Goal: Find specific page/section: Find specific page/section

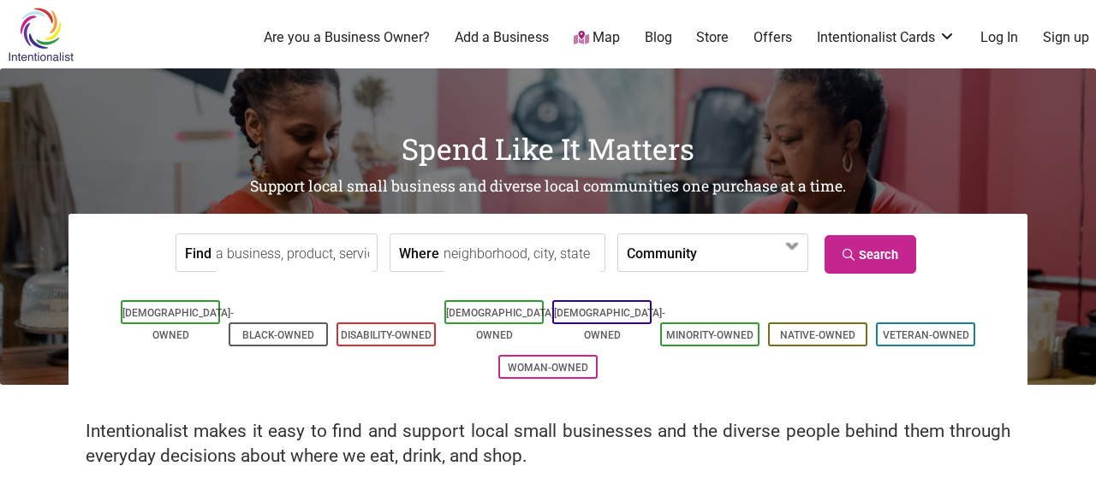
click at [261, 252] on input "Find" at bounding box center [294, 254] width 157 height 39
type input "de [PERSON_NAME] bros"
click at [511, 259] on input "Where" at bounding box center [521, 254] width 157 height 39
type input "[GEOGRAPHIC_DATA]"
click at [300, 256] on input "de [PERSON_NAME] bros" at bounding box center [294, 254] width 157 height 39
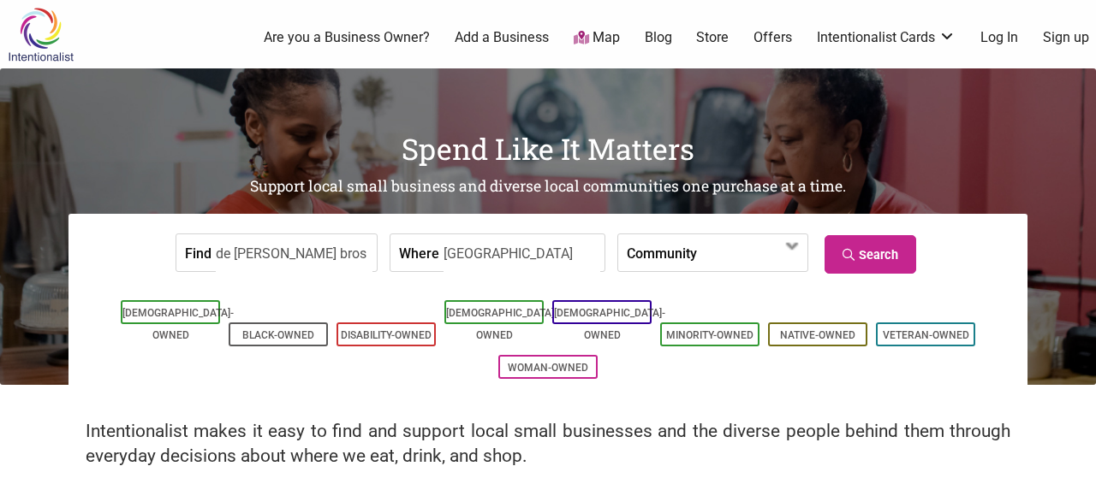
drag, startPoint x: 295, startPoint y: 256, endPoint x: 206, endPoint y: 261, distance: 89.2
click at [216, 261] on input "de [PERSON_NAME] bros" at bounding box center [294, 254] width 157 height 39
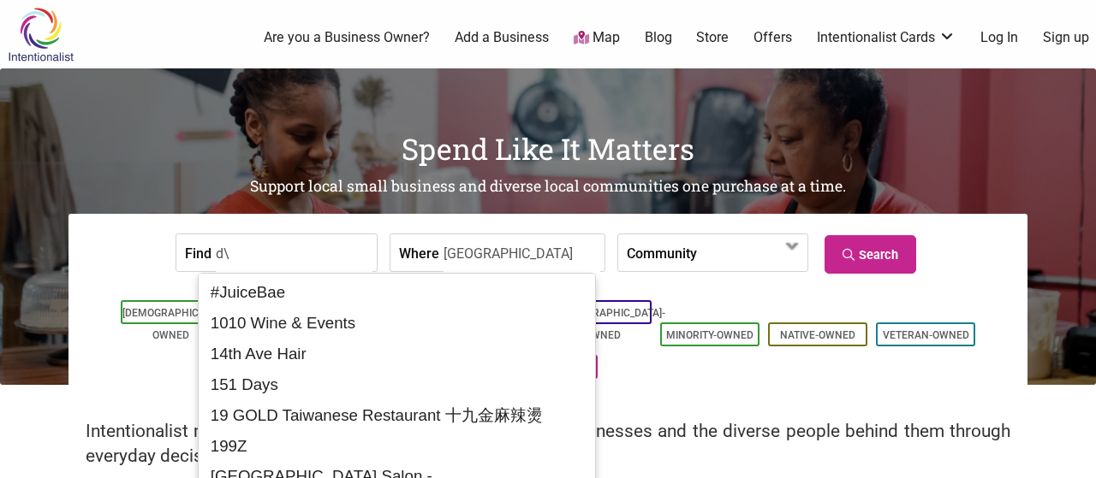
type input "d"
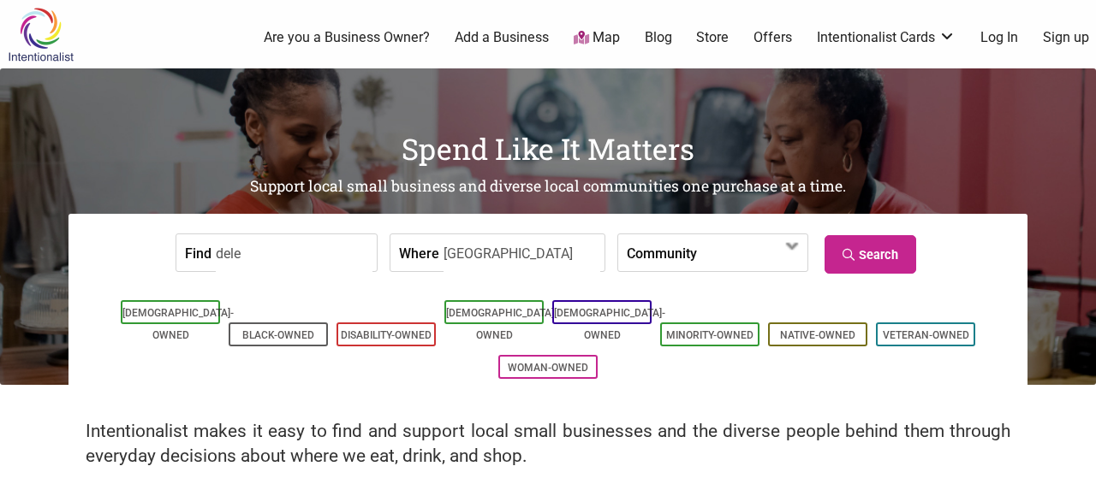
type input "[PERSON_NAME]"
click at [901, 261] on link "Search" at bounding box center [870, 254] width 92 height 39
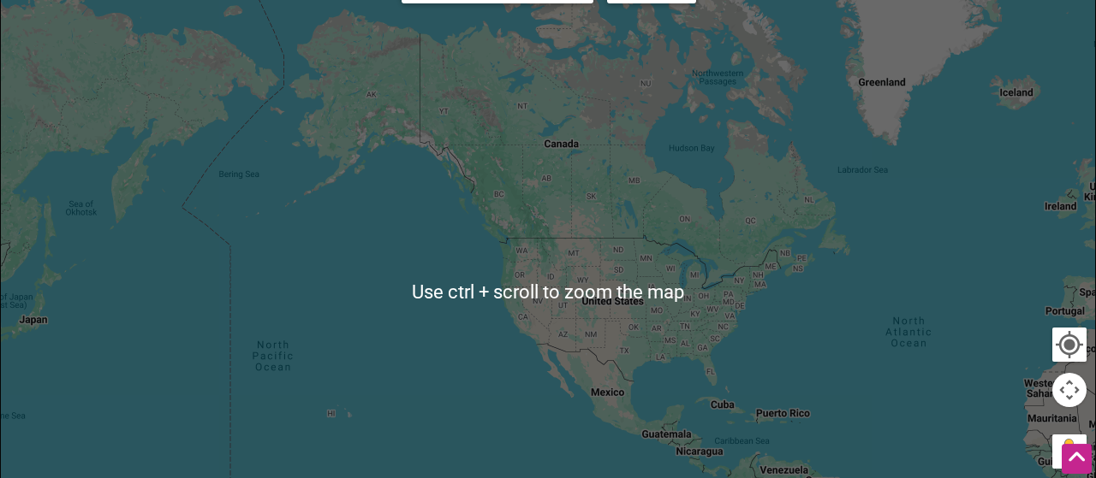
scroll to position [148, 0]
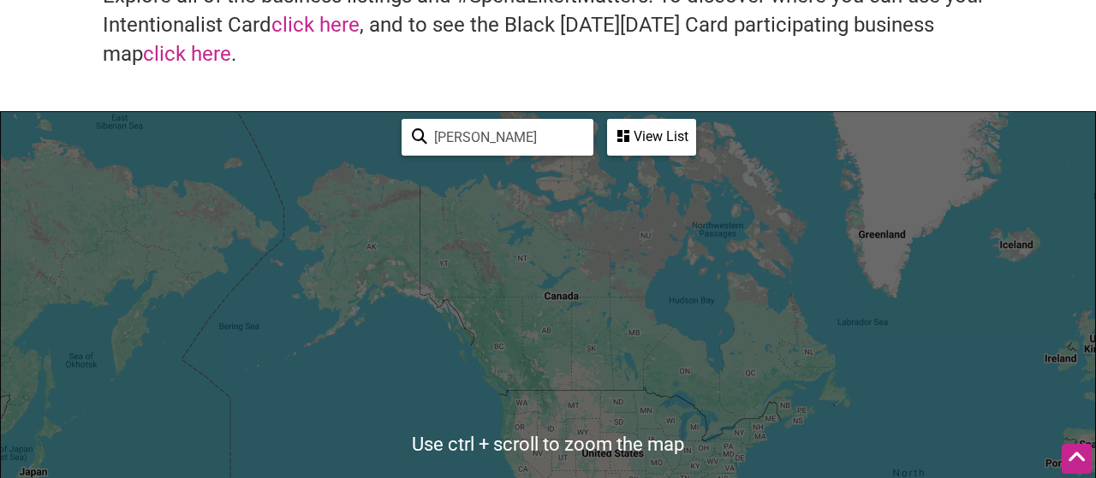
click at [489, 138] on input "[PERSON_NAME]" at bounding box center [505, 137] width 156 height 33
click at [427, 148] on input "[PERSON_NAME]" at bounding box center [505, 137] width 156 height 33
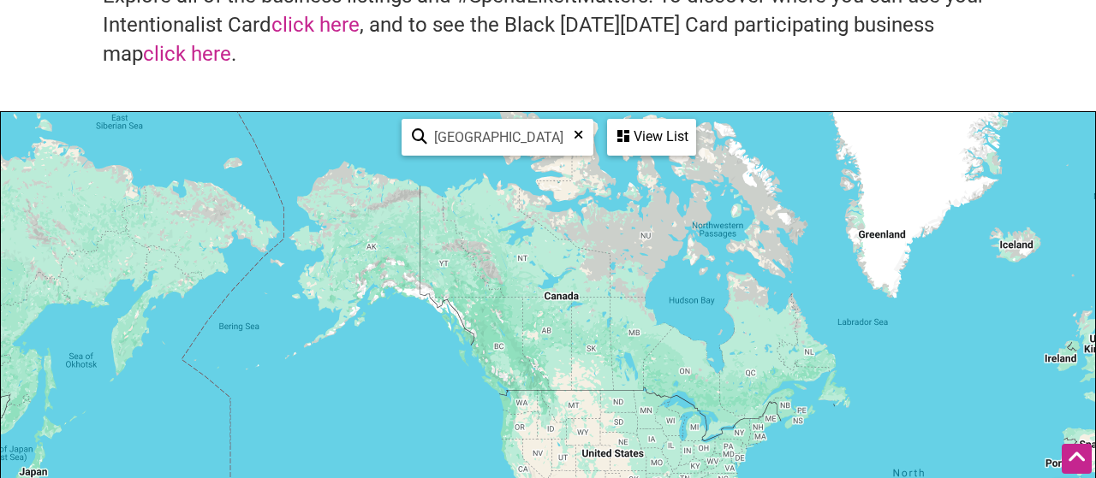
type input "[GEOGRAPHIC_DATA]"
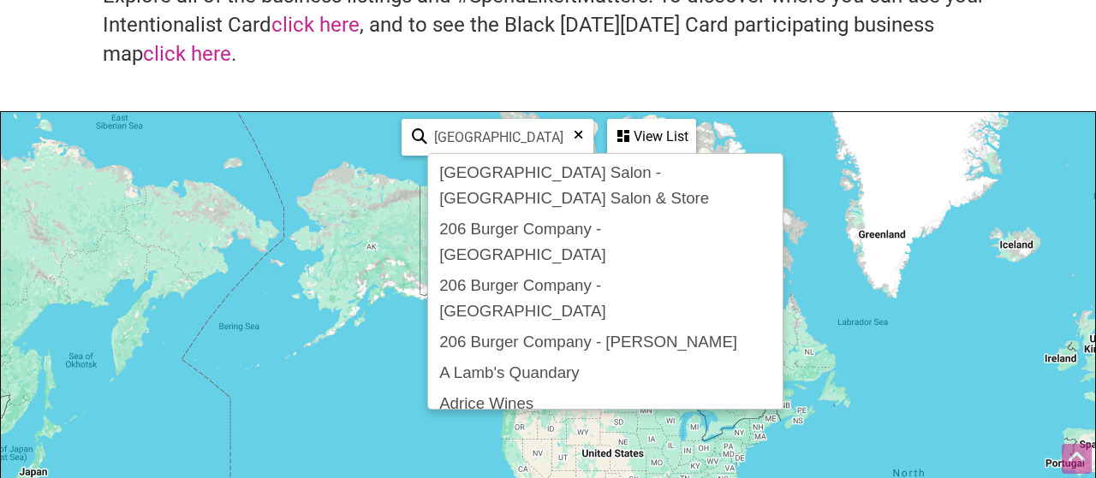
click at [896, 264] on div at bounding box center [548, 445] width 1094 height 666
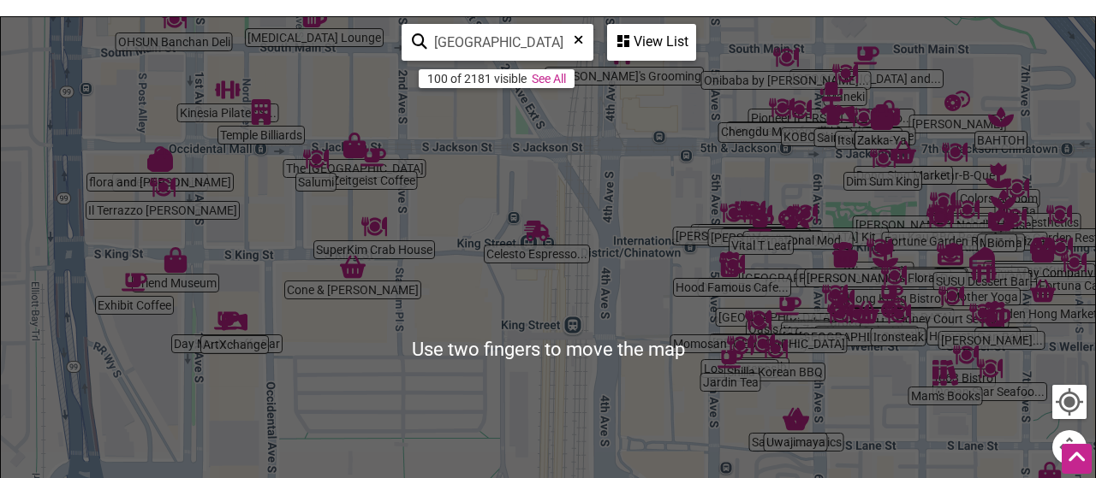
scroll to position [245, 0]
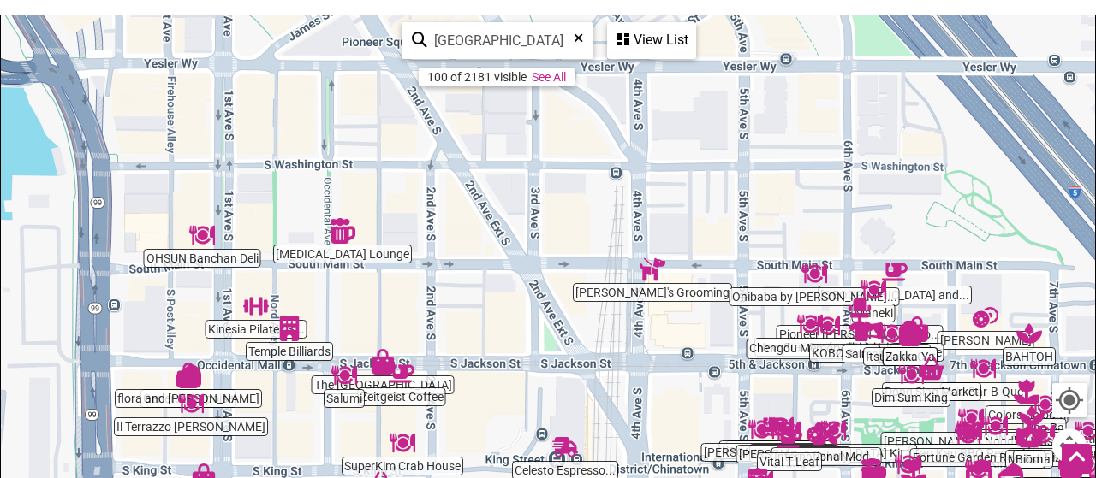
drag, startPoint x: 258, startPoint y: 201, endPoint x: 286, endPoint y: 423, distance: 223.5
click at [286, 423] on div at bounding box center [548, 348] width 1094 height 666
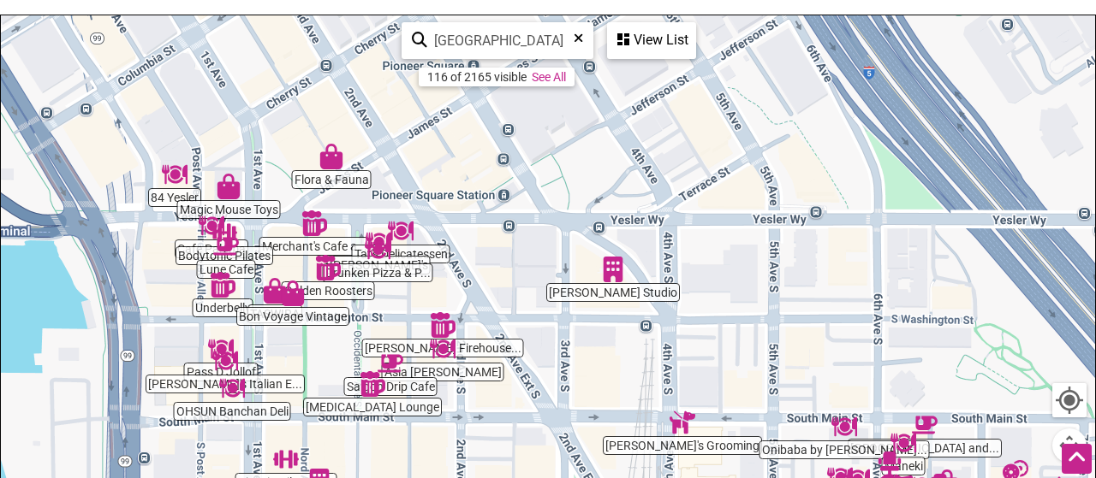
drag, startPoint x: 278, startPoint y: 203, endPoint x: 311, endPoint y: 364, distance: 164.2
click at [310, 364] on div at bounding box center [548, 348] width 1094 height 666
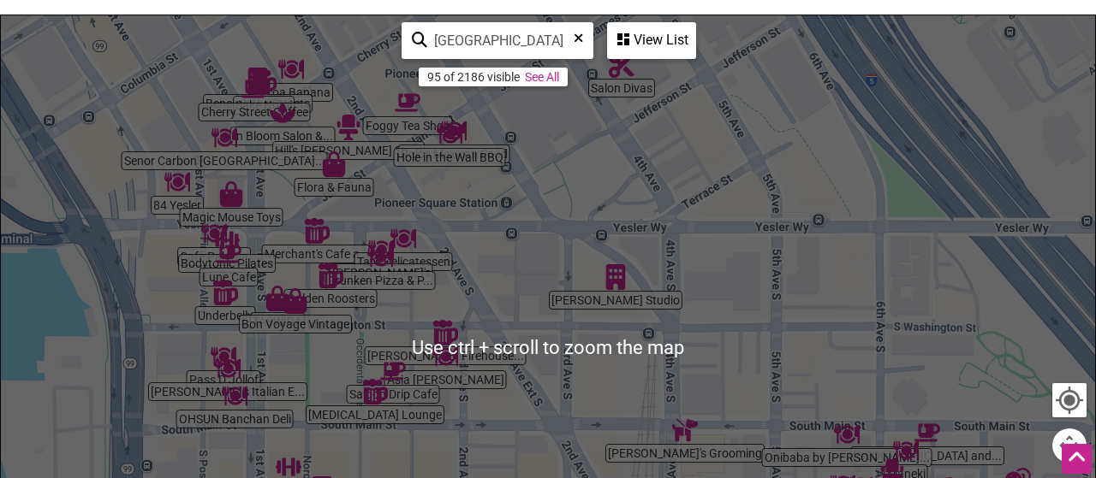
click at [165, 237] on div at bounding box center [548, 348] width 1094 height 666
